Goal: Task Accomplishment & Management: Manage account settings

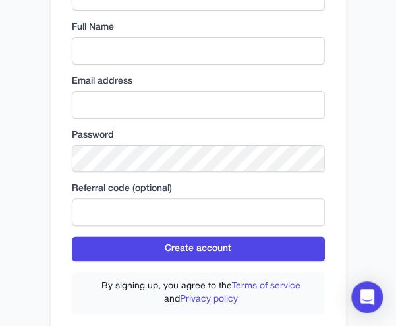
scroll to position [263, 0]
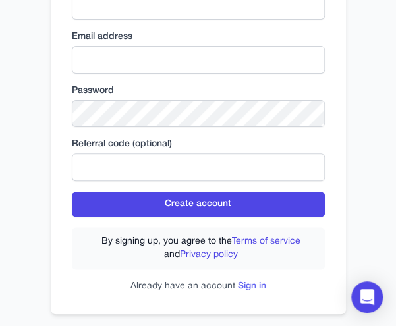
click at [249, 285] on link "Sign in" at bounding box center [252, 286] width 28 height 9
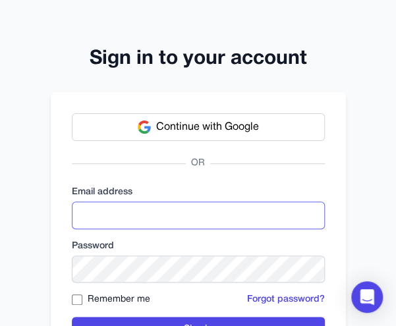
click at [138, 208] on input "email" at bounding box center [198, 215] width 253 height 28
type input "*"
click at [116, 205] on input "email" at bounding box center [198, 215] width 253 height 28
click at [136, 211] on input "**********" at bounding box center [198, 215] width 253 height 28
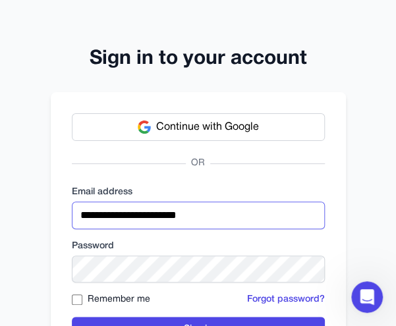
click at [136, 211] on input "**********" at bounding box center [198, 215] width 253 height 28
drag, startPoint x: 212, startPoint y: 217, endPoint x: -132, endPoint y: 217, distance: 344.3
click at [0, 217] on html "**********" at bounding box center [198, 209] width 396 height 418
type input "**********"
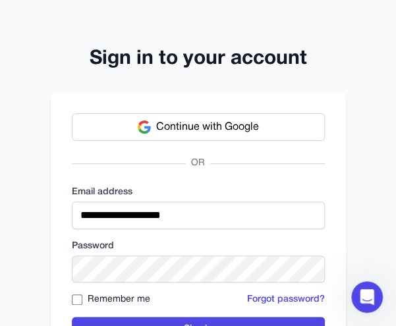
click at [82, 299] on div "Remember me" at bounding box center [111, 299] width 78 height 13
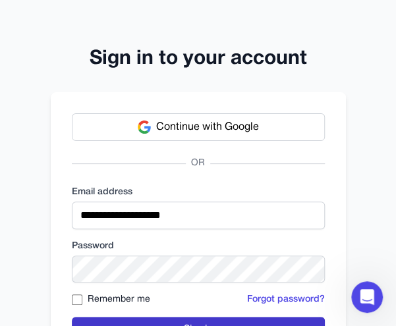
scroll to position [66, 0]
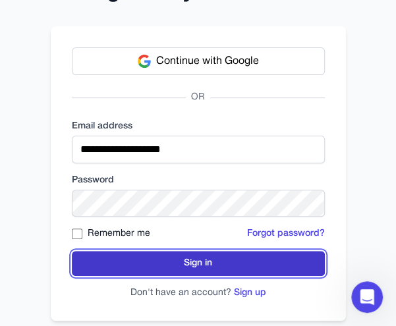
click at [187, 258] on button "Sign in" at bounding box center [198, 263] width 253 height 25
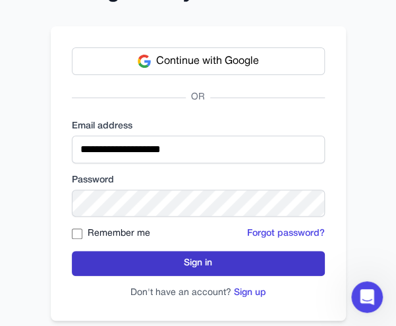
scroll to position [0, 0]
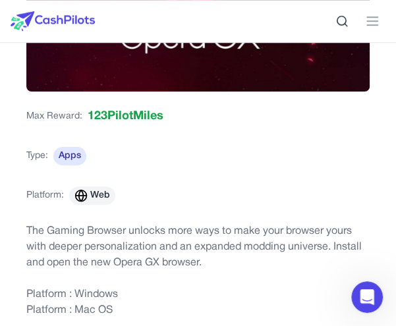
scroll to position [263, 0]
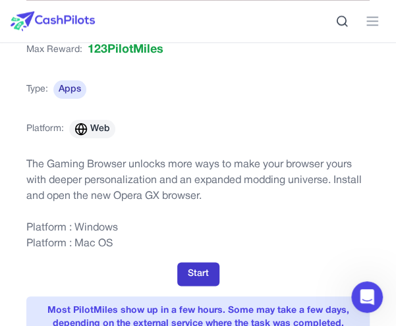
click at [204, 269] on button "Start" at bounding box center [198, 274] width 42 height 24
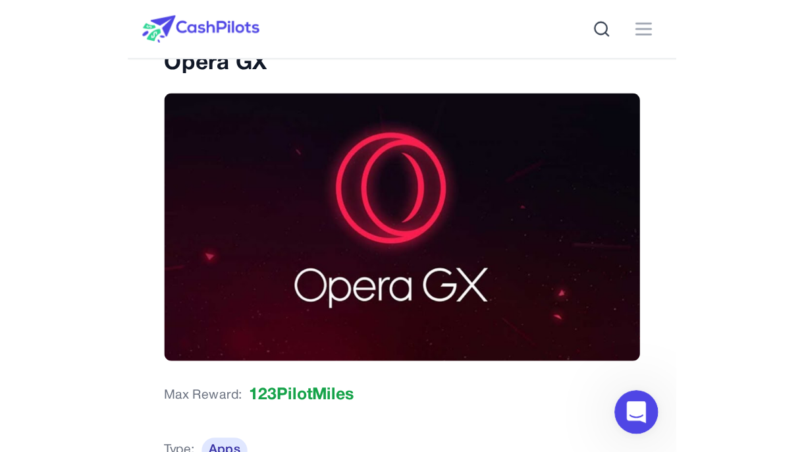
scroll to position [0, 0]
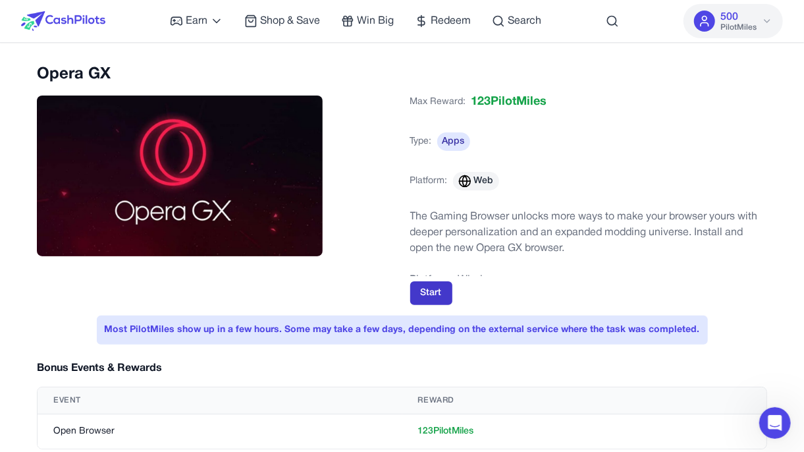
click at [404, 288] on button "Start" at bounding box center [431, 293] width 42 height 24
click at [404, 24] on icon at bounding box center [767, 21] width 11 height 11
click at [404, 26] on span "Redeem" at bounding box center [451, 21] width 40 height 16
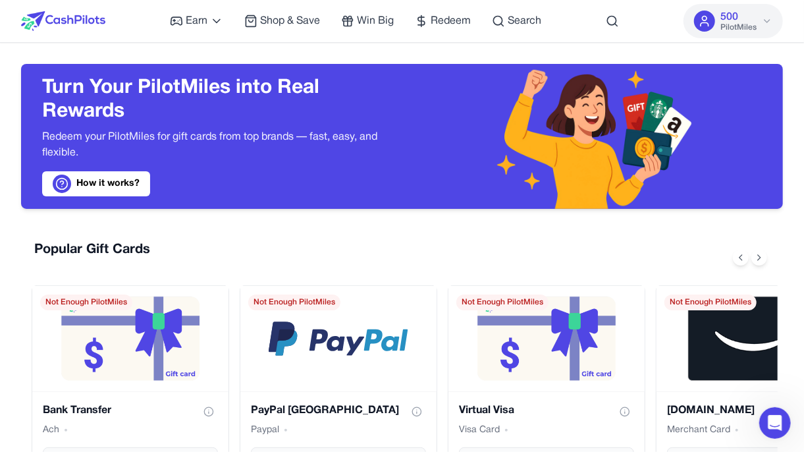
click at [404, 20] on div "500 PilotMiles" at bounding box center [738, 21] width 36 height 24
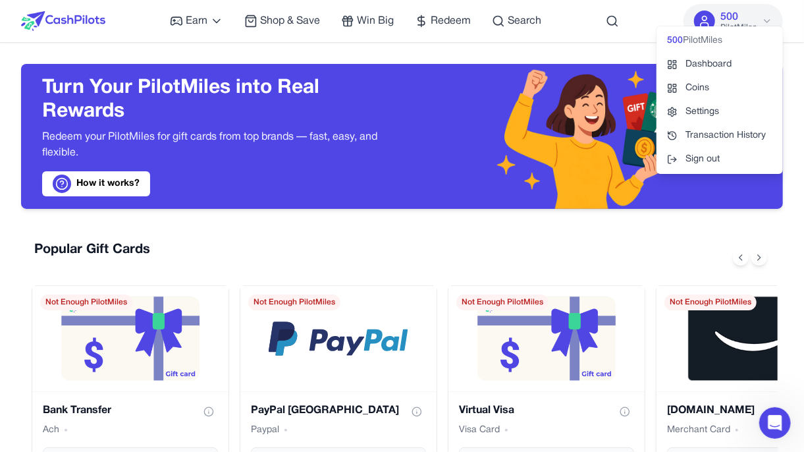
click at [404, 20] on div "500 PilotMiles" at bounding box center [738, 21] width 36 height 24
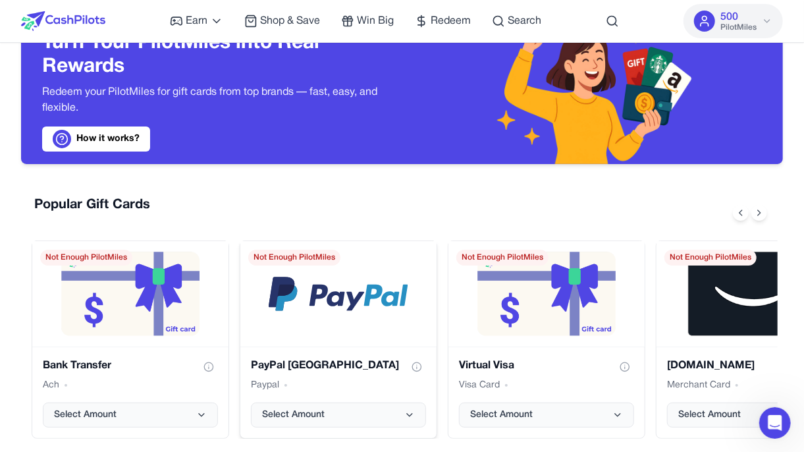
scroll to position [66, 0]
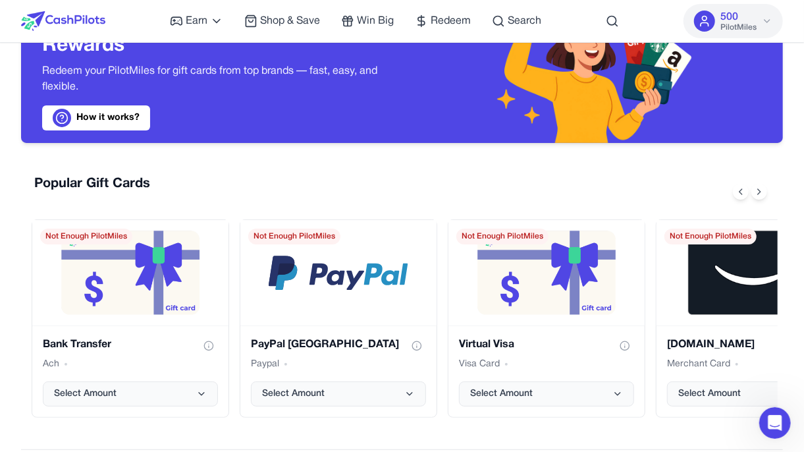
click at [80, 28] on img at bounding box center [63, 21] width 84 height 20
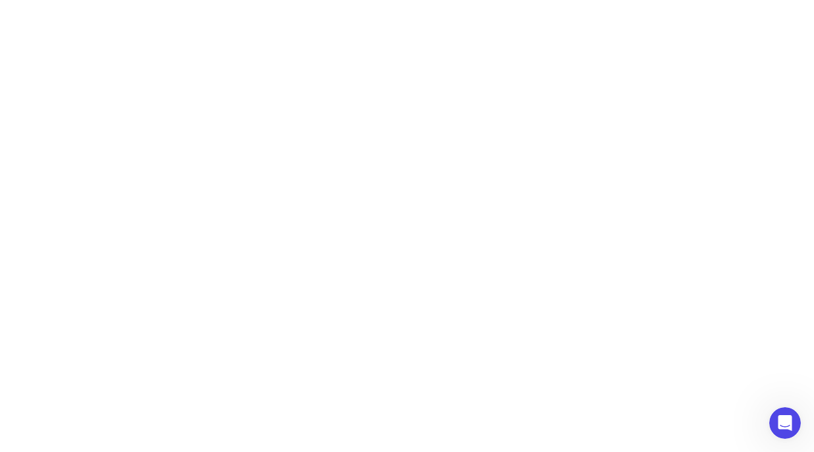
click at [74, 20] on body "Earn Play Games Enjoy fun games and earn Try New App Test new app for rewards T…" at bounding box center [407, 33] width 814 height 66
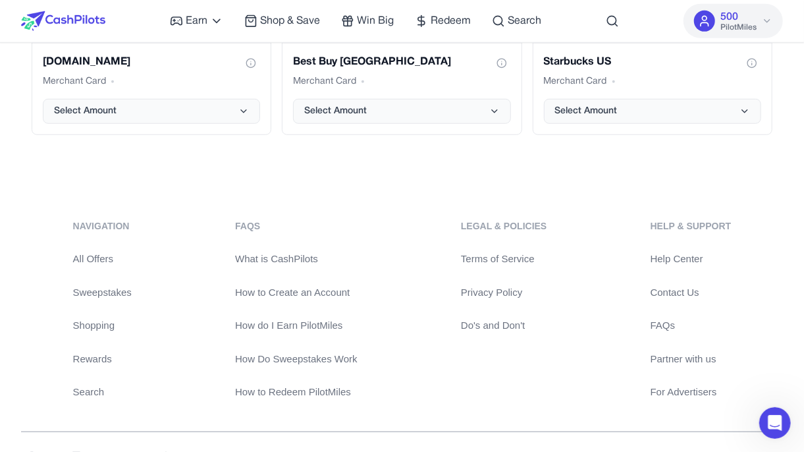
scroll to position [2955, 0]
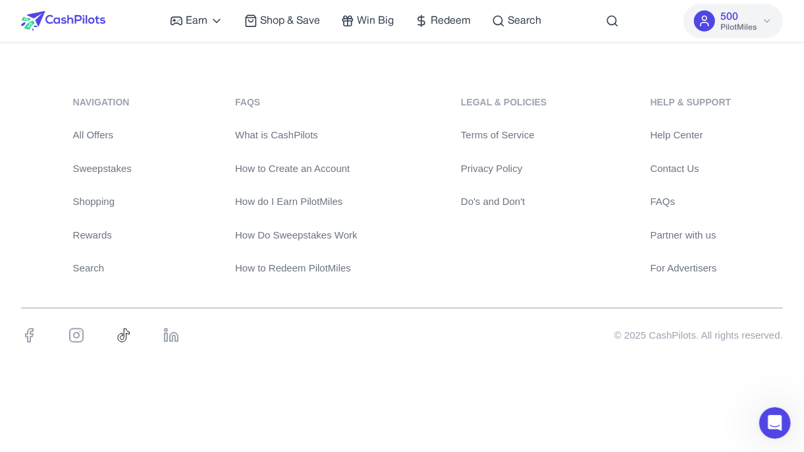
drag, startPoint x: 103, startPoint y: 166, endPoint x: 81, endPoint y: 165, distance: 21.7
click at [81, 165] on link "Sweepstakes" at bounding box center [102, 168] width 59 height 15
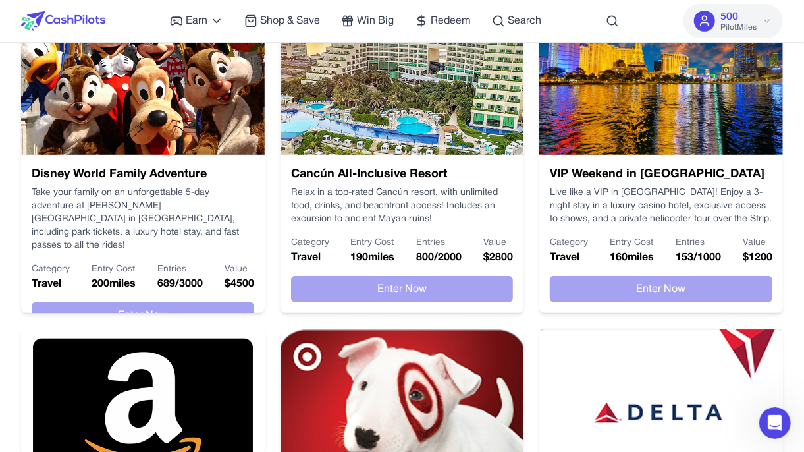
scroll to position [198, 0]
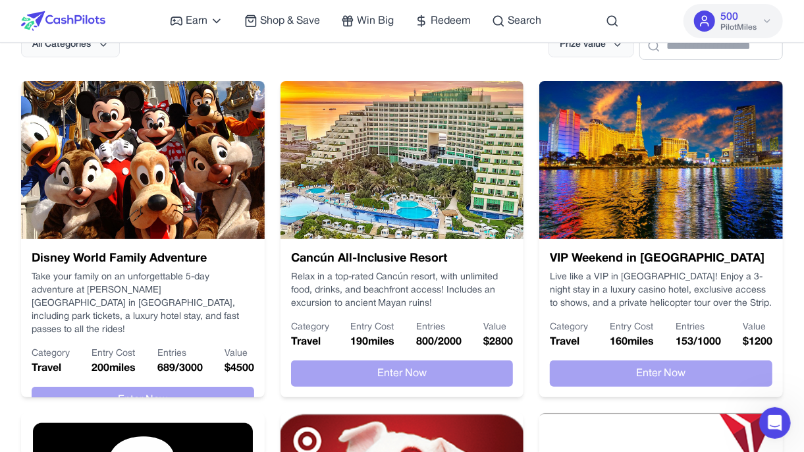
click at [404, 20] on span "500" at bounding box center [729, 17] width 18 height 16
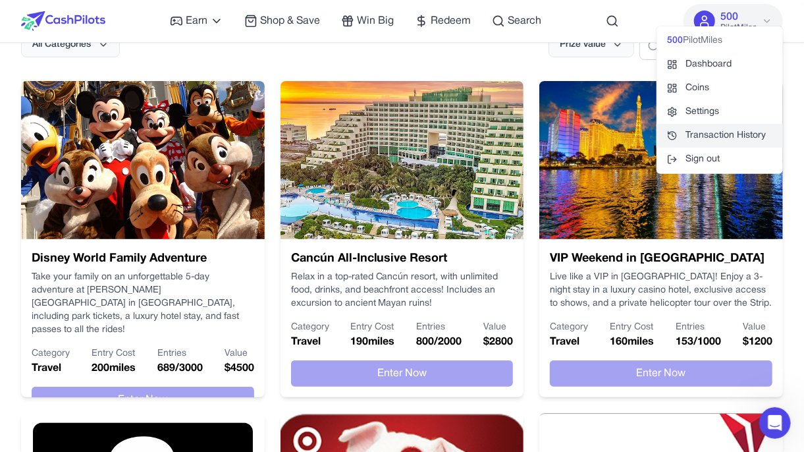
click at [404, 138] on link "Transaction History" at bounding box center [719, 136] width 126 height 24
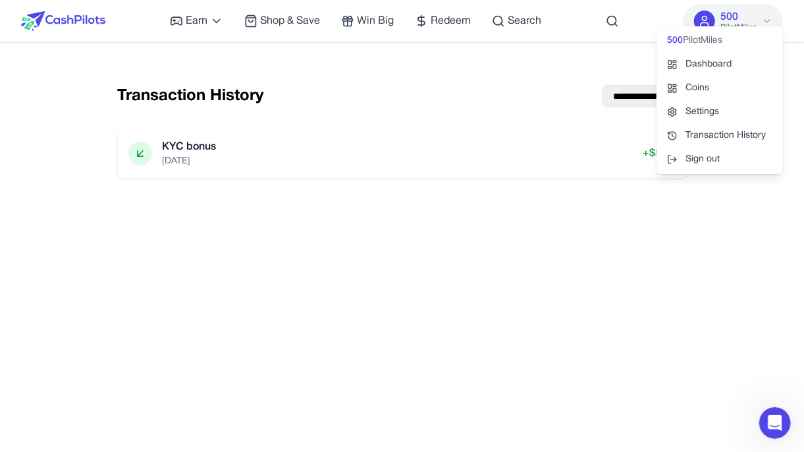
click at [68, 208] on div "**********" at bounding box center [402, 290] width 762 height 452
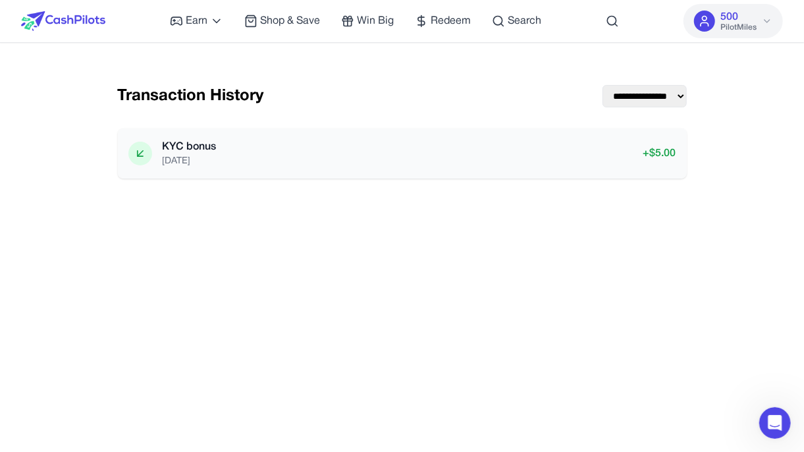
click at [203, 150] on p "KYC bonus" at bounding box center [190, 147] width 54 height 16
click at [375, 144] on div "KYC bonus 8/26/2025 + $ 5.00" at bounding box center [402, 153] width 548 height 29
click at [404, 91] on select "**********" at bounding box center [644, 96] width 84 height 22
click at [404, 85] on select "**********" at bounding box center [644, 96] width 84 height 22
click at [404, 98] on select "**********" at bounding box center [644, 96] width 84 height 22
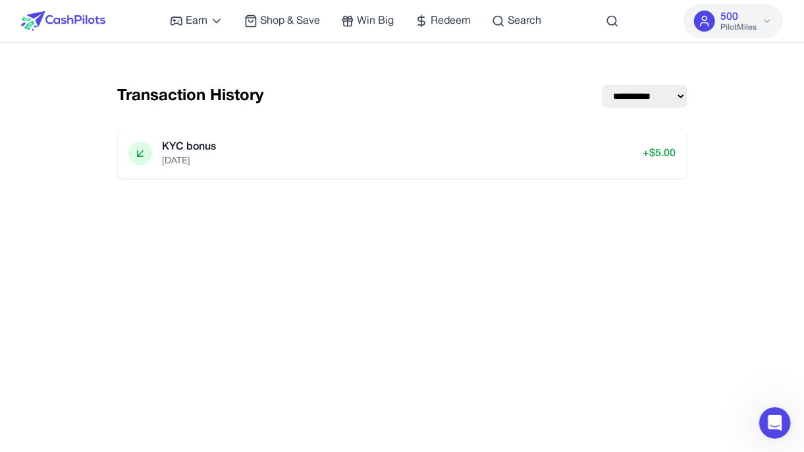
click at [404, 85] on select "**********" at bounding box center [644, 96] width 84 height 22
click at [404, 101] on select "**********" at bounding box center [644, 96] width 84 height 22
select select "***"
click at [404, 85] on select "**********" at bounding box center [644, 96] width 84 height 22
click at [404, 20] on span "500" at bounding box center [729, 17] width 18 height 16
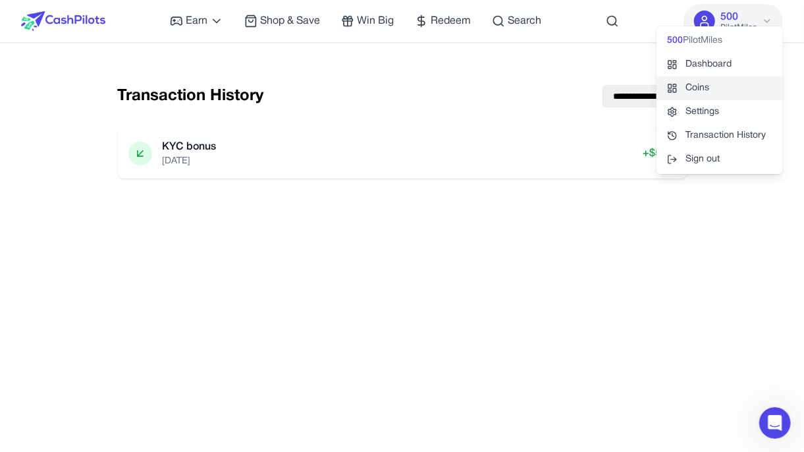
click at [404, 90] on link "Coins" at bounding box center [719, 88] width 126 height 24
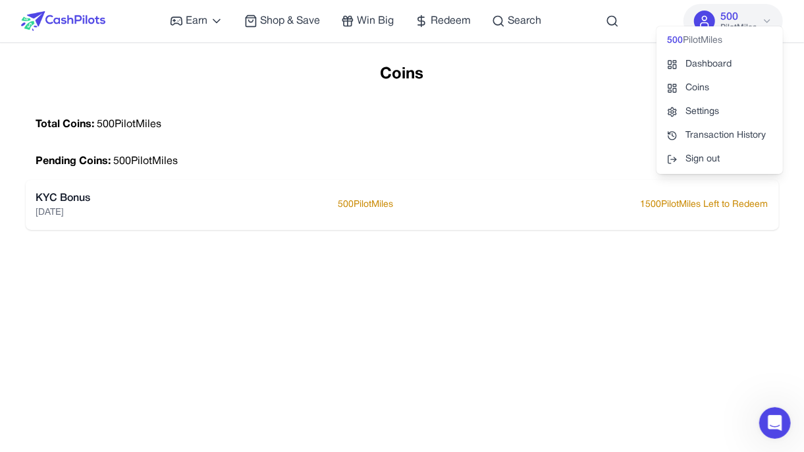
click at [404, 284] on div "Coins Total Coins: 500 PilotMiles Pending Coins: 500 PilotMiles KYC Bonus 8/26/…" at bounding box center [402, 290] width 777 height 452
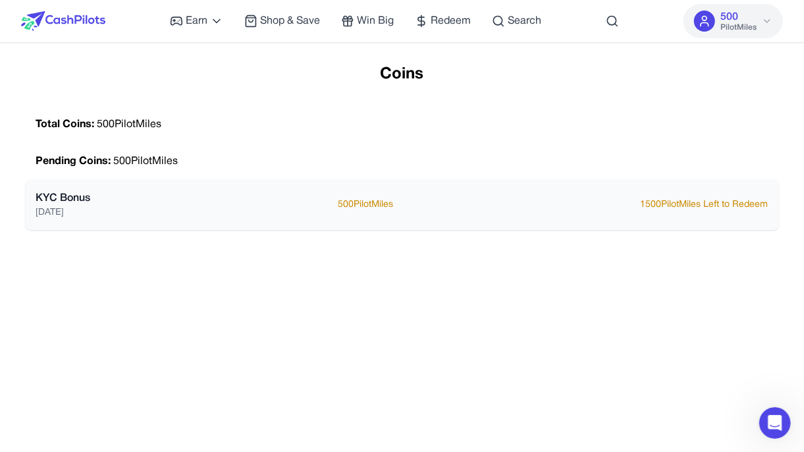
click at [404, 203] on p "1500 PilotMiles Left to Redeem" at bounding box center [705, 204] width 128 height 13
click at [129, 194] on div "KYC Bonus 8/26/2025 500 PilotMiles 1500 PilotMiles Left to Redeem" at bounding box center [402, 204] width 732 height 29
click at [404, 325] on div "Coins Total Coins: 500 PilotMiles Pending Coins: 500 PilotMiles KYC Bonus 8/26/…" at bounding box center [402, 300] width 804 height 473
click at [404, 325] on icon "Open Intercom Messenger" at bounding box center [772, 420] width 9 height 11
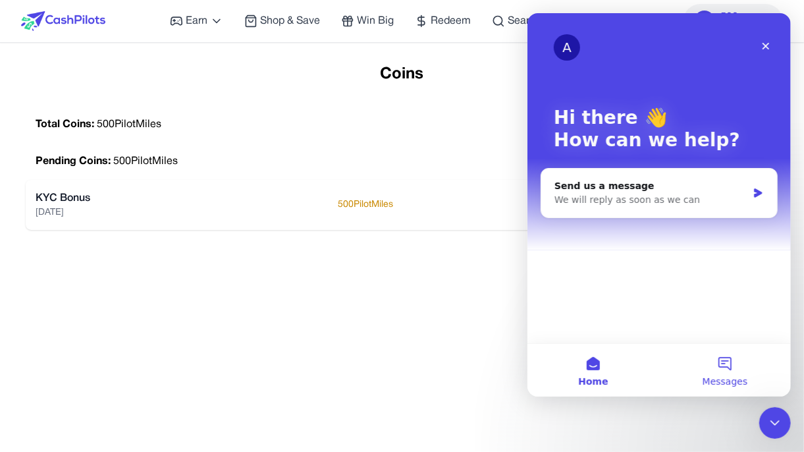
click at [404, 325] on button "Messages" at bounding box center [724, 370] width 132 height 53
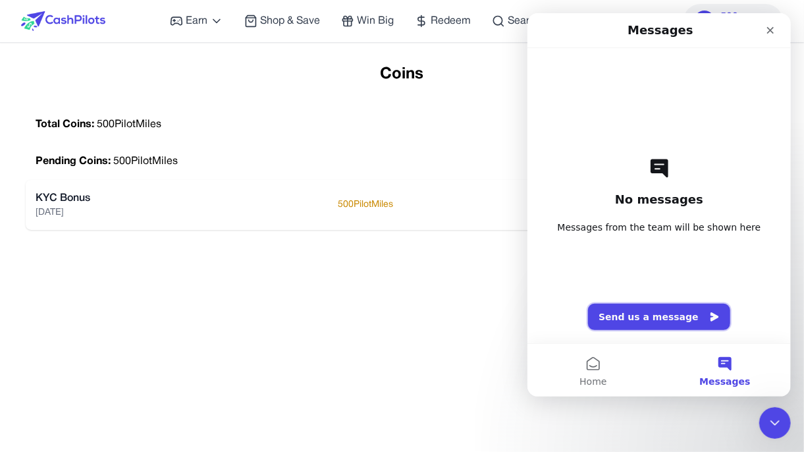
click at [404, 312] on button "Send us a message" at bounding box center [658, 317] width 142 height 26
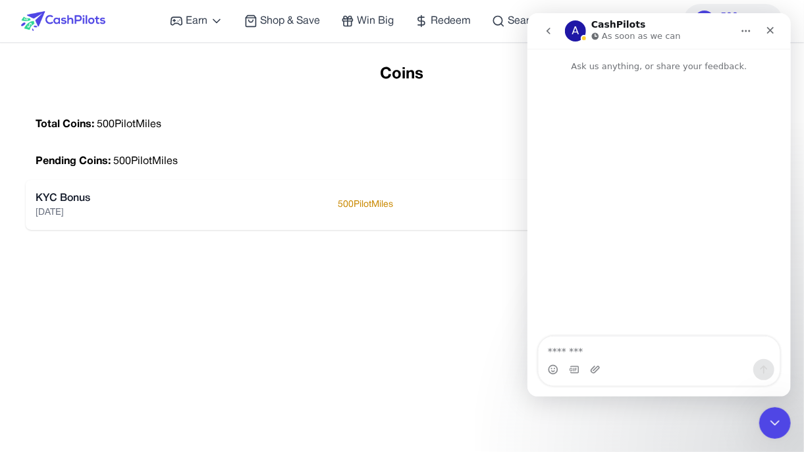
click at [404, 325] on textarea "Message…" at bounding box center [658, 347] width 241 height 22
type textarea "**********"
type textarea "******"
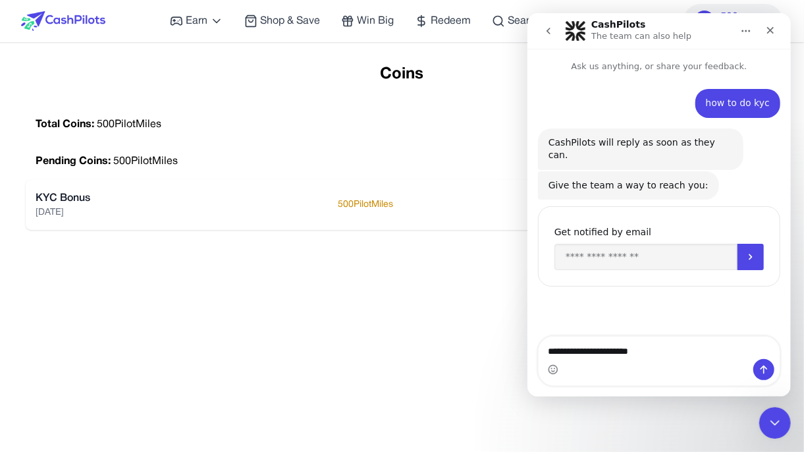
type textarea "**********"
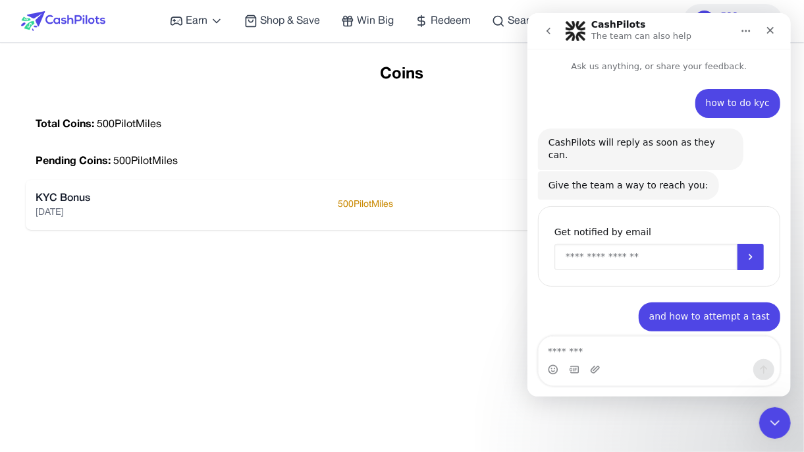
click at [404, 248] on input "Enter your email" at bounding box center [645, 257] width 183 height 26
type input "**********"
click at [404, 252] on icon "Submit" at bounding box center [750, 257] width 11 height 11
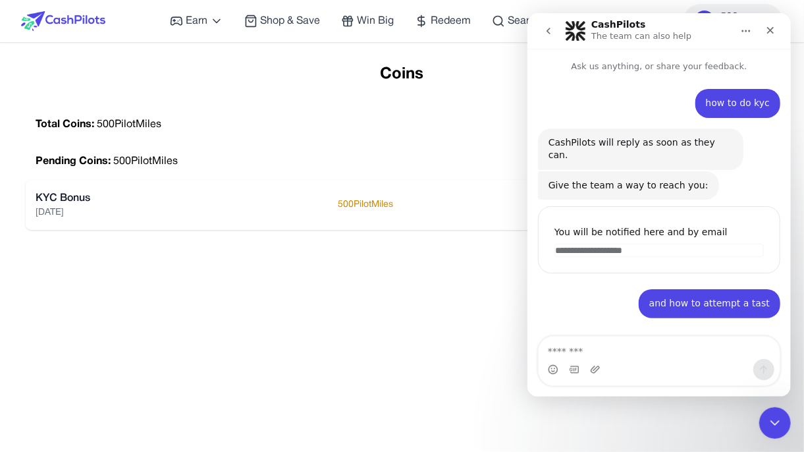
click at [404, 28] on icon "go back" at bounding box center [548, 31] width 11 height 11
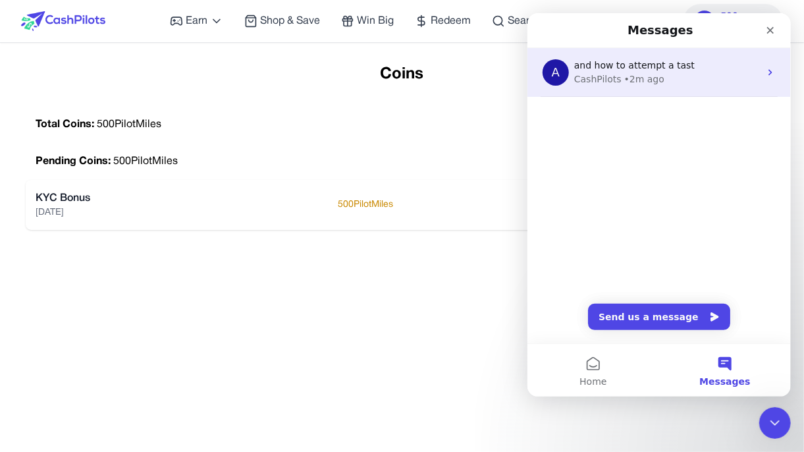
click at [404, 74] on div "CashPilots • 2m ago" at bounding box center [666, 79] width 186 height 14
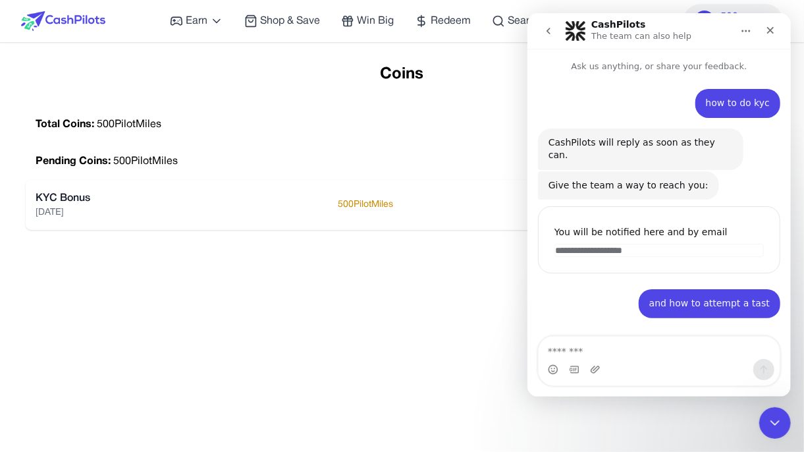
click at [383, 294] on div "Coins Total Coins: 500 PilotMiles Pending Coins: 500 PilotMiles KYC Bonus 8/26/…" at bounding box center [402, 290] width 777 height 452
click at [382, 294] on div "Coins Total Coins: 500 PilotMiles Pending Coins: 500 PilotMiles KYC Bonus 8/26/…" at bounding box center [402, 290] width 777 height 452
click at [404, 28] on icon "Close" at bounding box center [769, 30] width 11 height 11
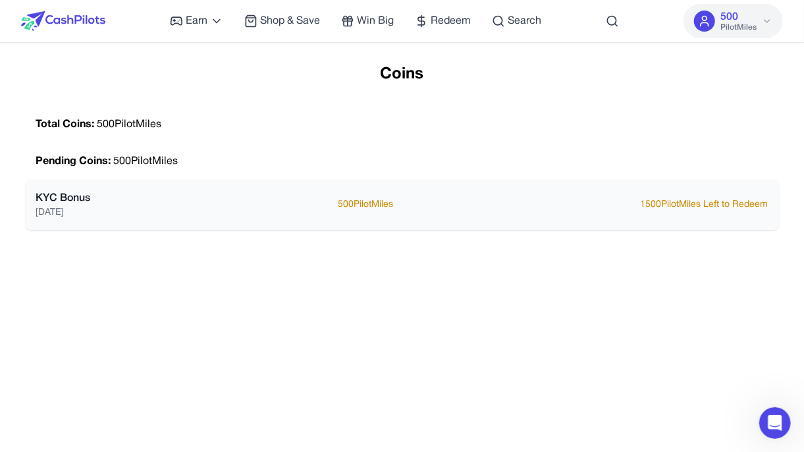
click at [404, 196] on div "KYC Bonus 8/26/2025 500 PilotMiles 1500 PilotMiles Left to Redeem" at bounding box center [402, 204] width 732 height 29
drag, startPoint x: 277, startPoint y: 210, endPoint x: 226, endPoint y: 210, distance: 50.0
click at [275, 210] on div "KYC Bonus 8/26/2025 500 PilotMiles 1500 PilotMiles Left to Redeem" at bounding box center [402, 204] width 732 height 29
click at [404, 20] on icon at bounding box center [767, 21] width 11 height 11
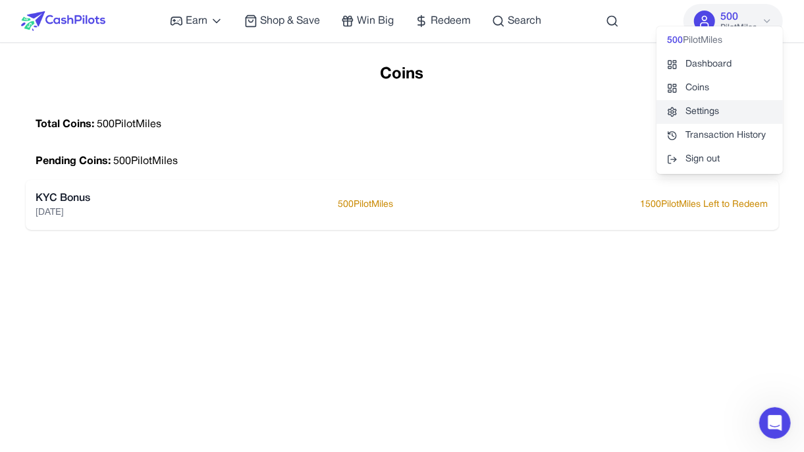
click at [404, 109] on link "Settings" at bounding box center [719, 112] width 126 height 24
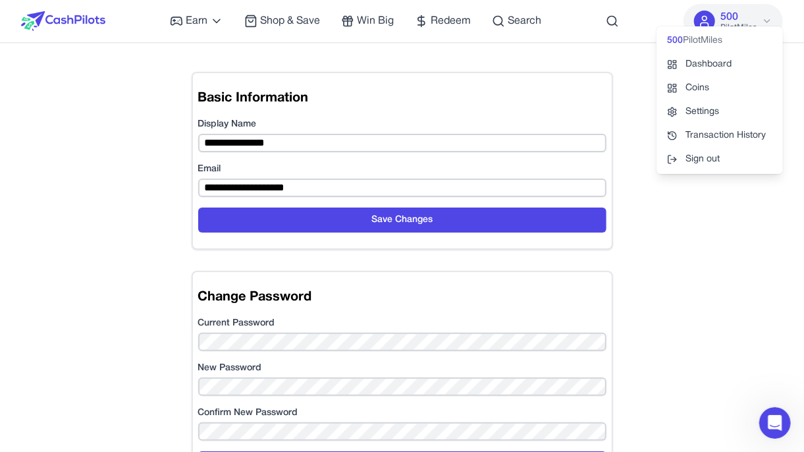
scroll to position [66, 0]
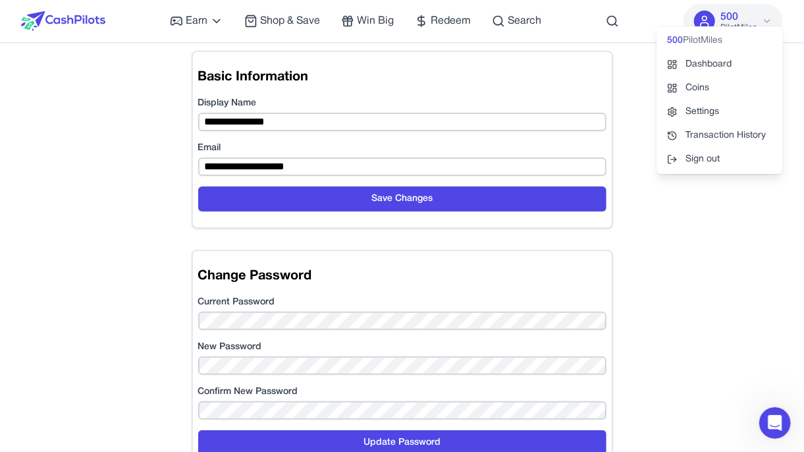
click at [404, 277] on div "**********" at bounding box center [402, 224] width 777 height 452
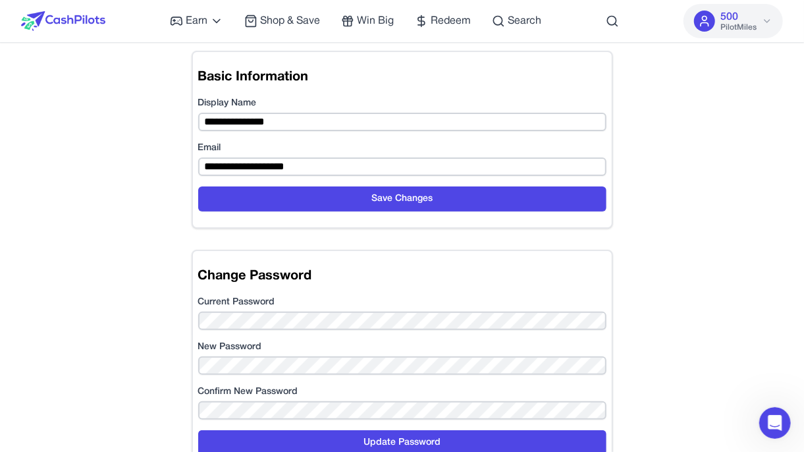
click at [96, 20] on img at bounding box center [63, 21] width 84 height 20
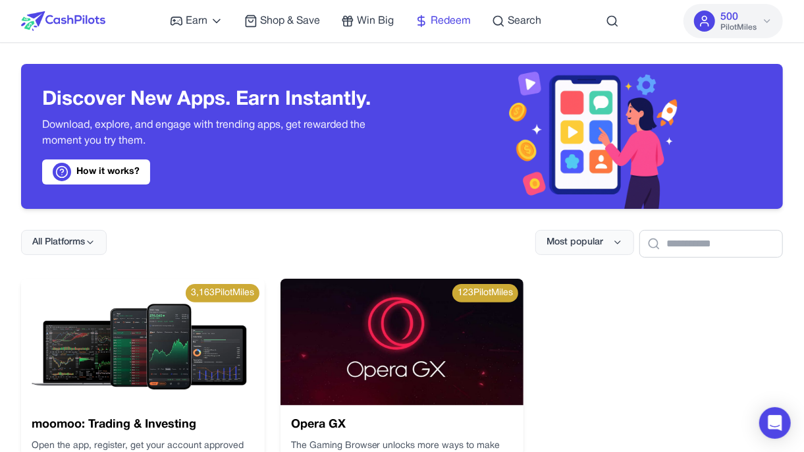
click at [444, 24] on span "Redeem" at bounding box center [451, 21] width 40 height 16
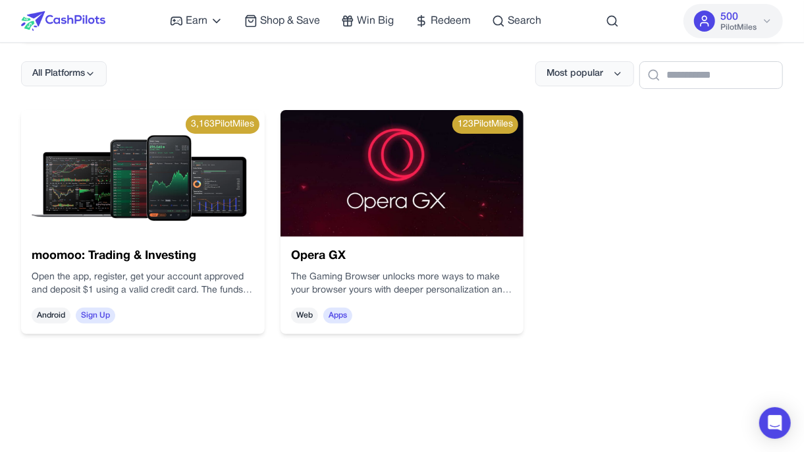
scroll to position [66, 0]
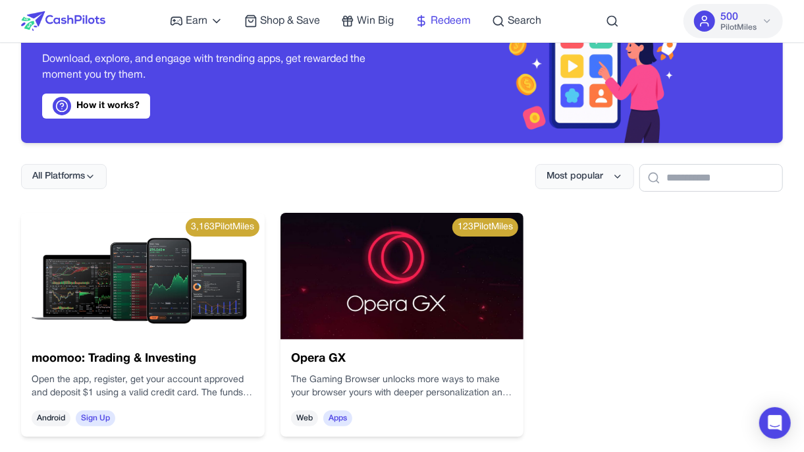
click at [433, 18] on span "Redeem" at bounding box center [451, 21] width 40 height 16
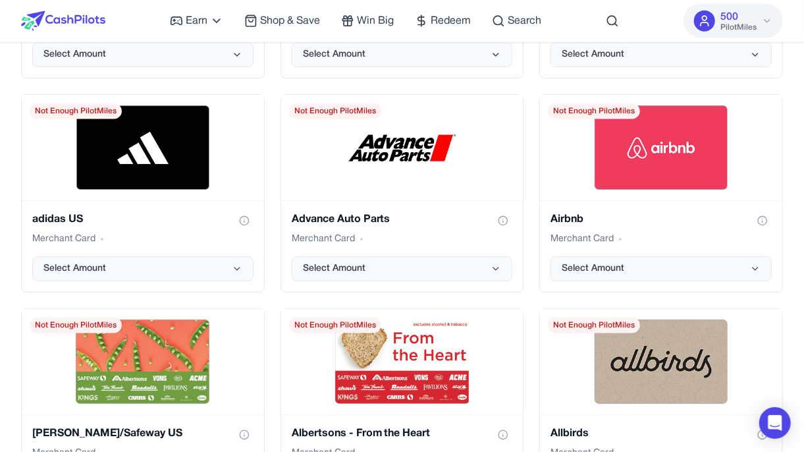
scroll to position [527, 0]
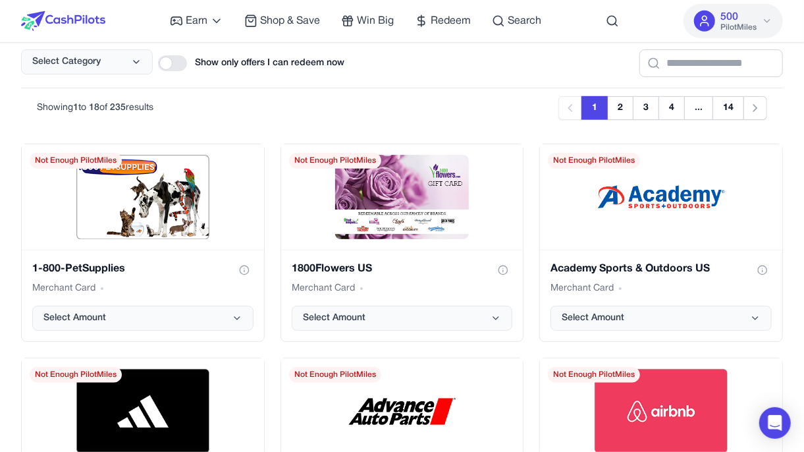
click at [762, 22] on icon at bounding box center [767, 21] width 11 height 11
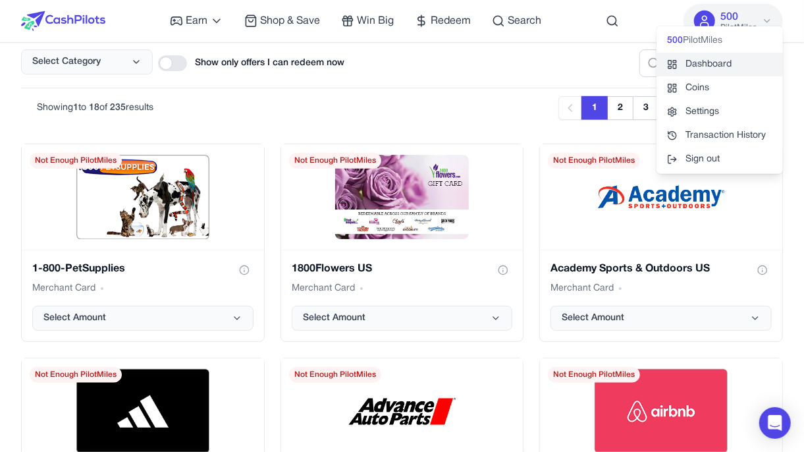
click at [699, 64] on link "Dashboard" at bounding box center [719, 65] width 126 height 24
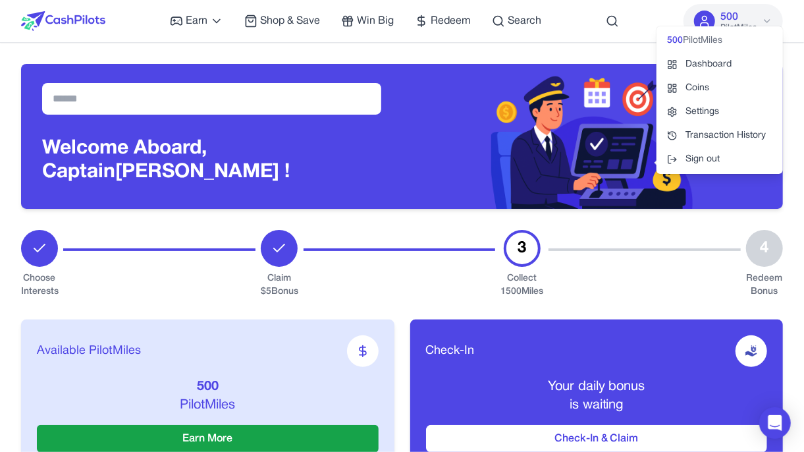
click at [523, 246] on div "3" at bounding box center [522, 248] width 37 height 37
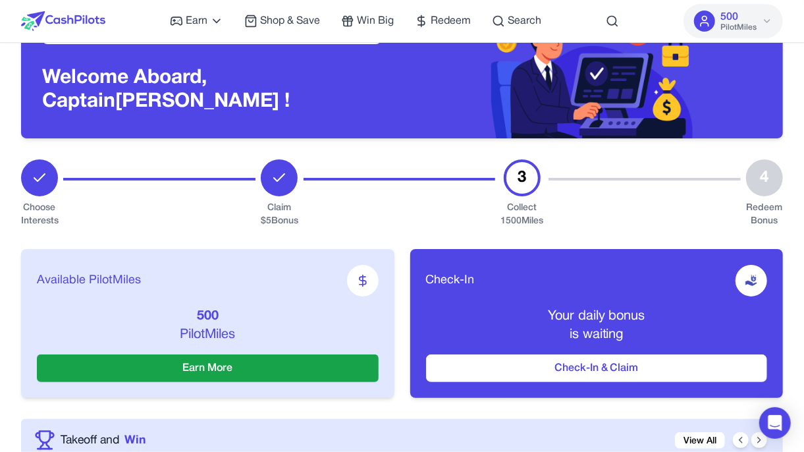
scroll to position [132, 0]
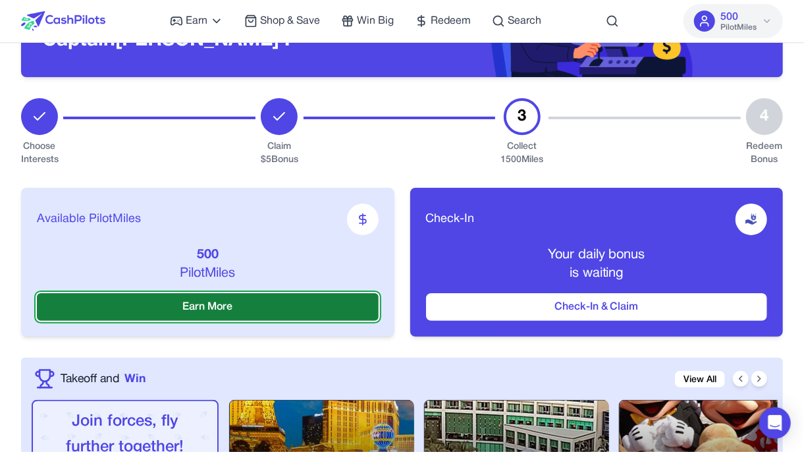
click at [278, 302] on button "Earn More" at bounding box center [208, 307] width 342 height 28
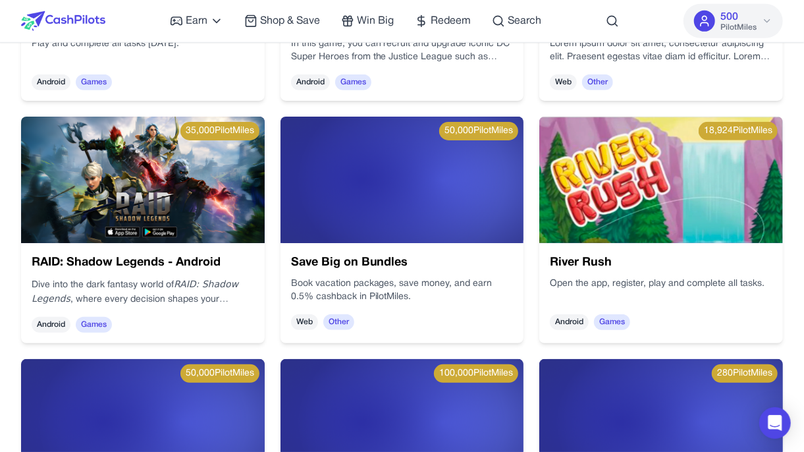
scroll to position [461, 0]
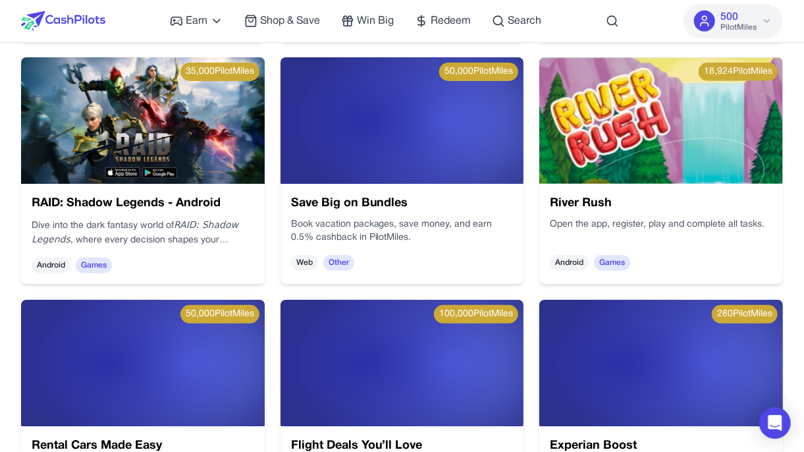
click at [755, 21] on div "500 PilotMiles" at bounding box center [738, 21] width 36 height 24
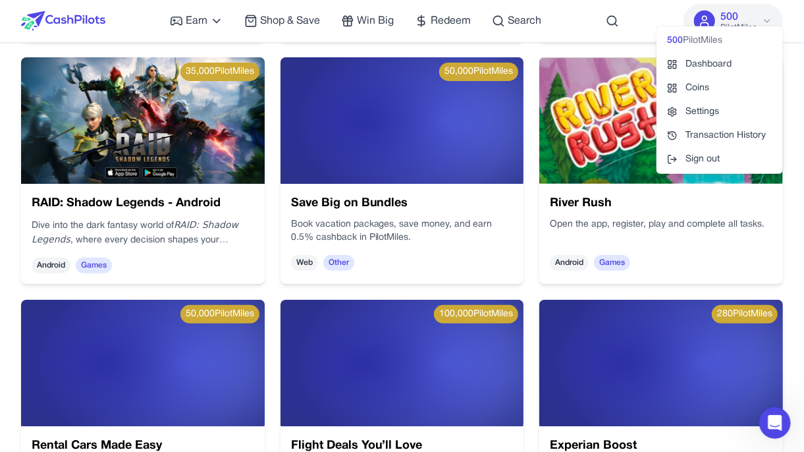
scroll to position [0, 0]
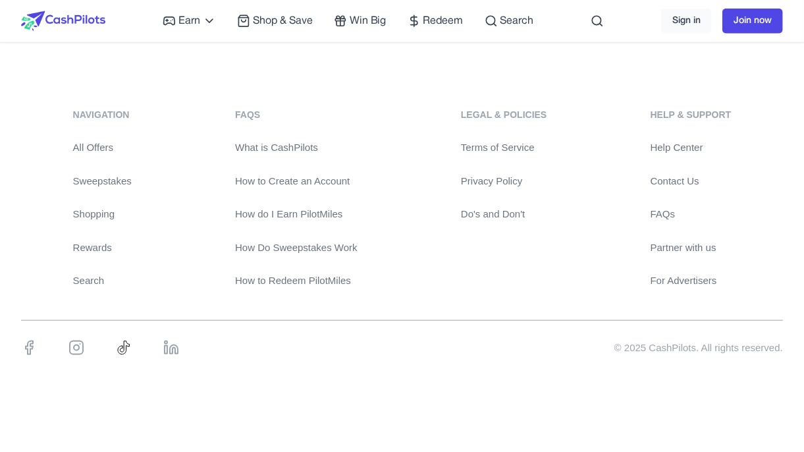
scroll to position [477, 0]
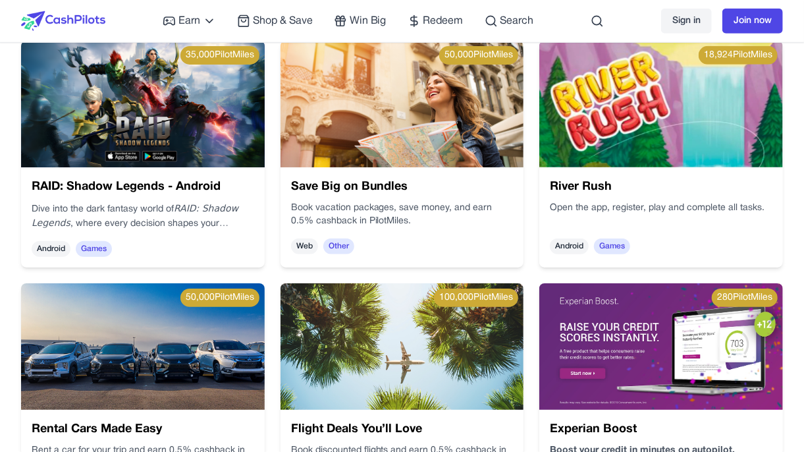
click at [690, 19] on link "Sign in" at bounding box center [686, 21] width 51 height 25
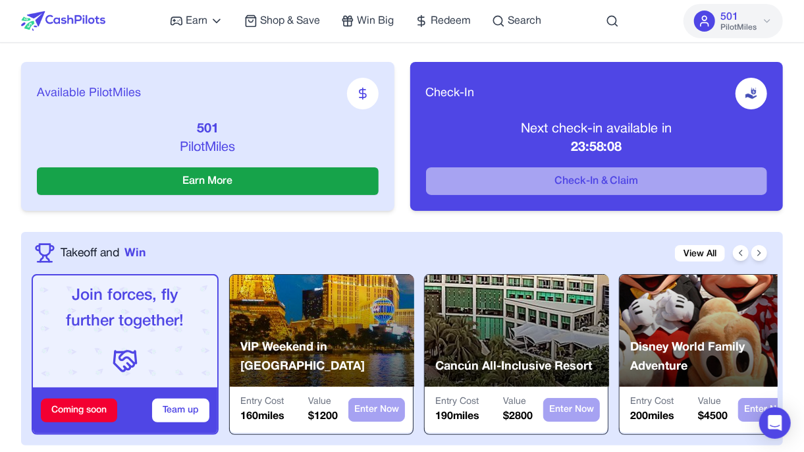
scroll to position [263, 0]
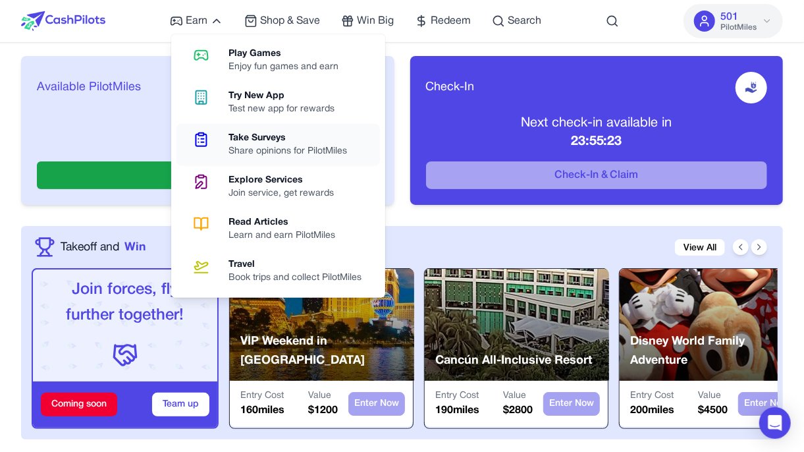
click at [265, 144] on div "Take Surveys" at bounding box center [292, 138] width 129 height 13
